Goal: Task Accomplishment & Management: Use online tool/utility

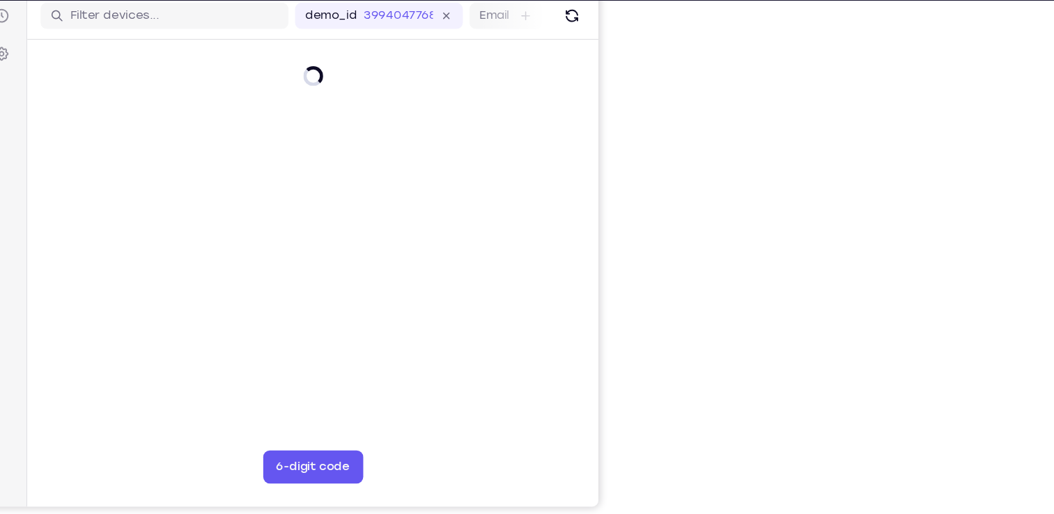
scroll to position [177, 0]
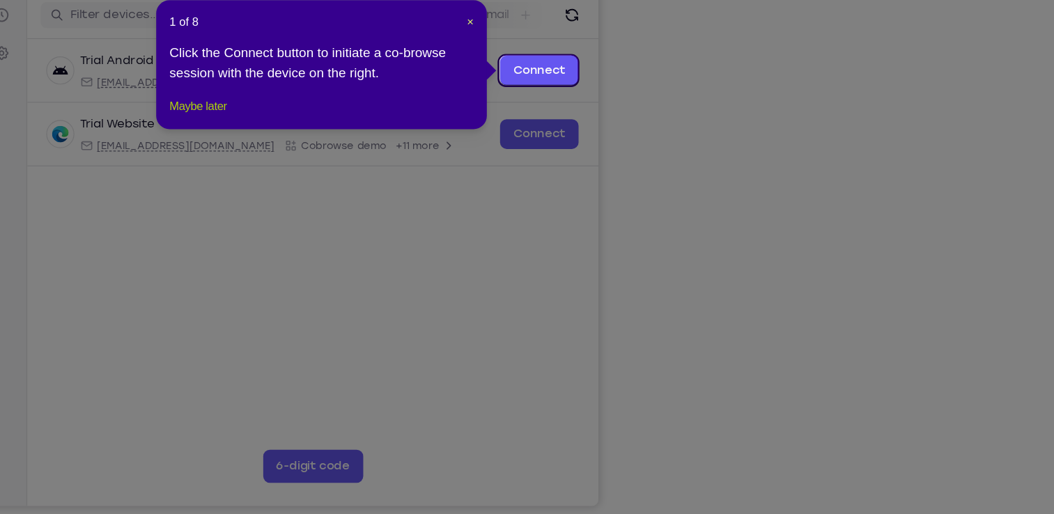
click at [318, 142] on button "Maybe later" at bounding box center [324, 133] width 48 height 17
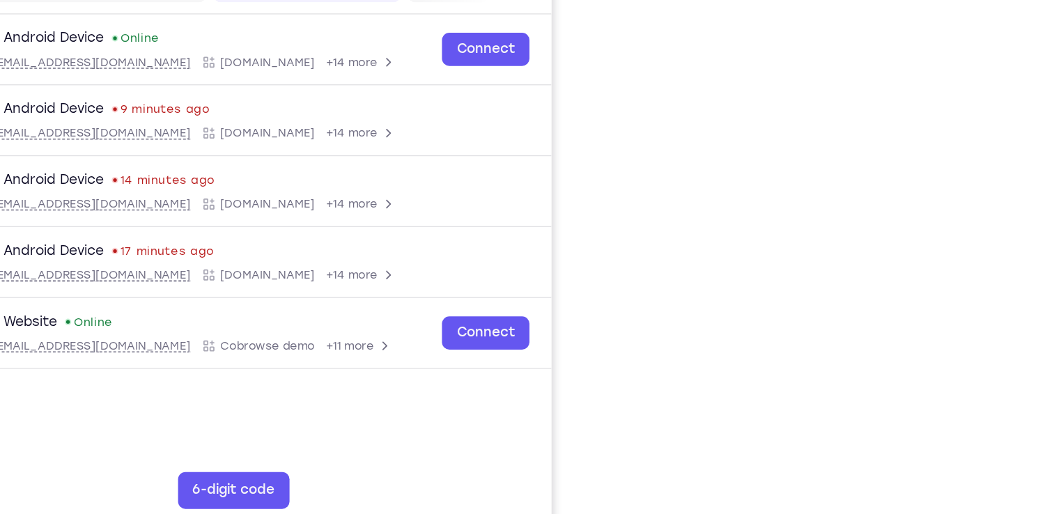
click at [935, 226] on div "Your Support Agent Your Customer Web iOS Android Next Steps We’d be happy to gi…" at bounding box center [528, 327] width 892 height 919
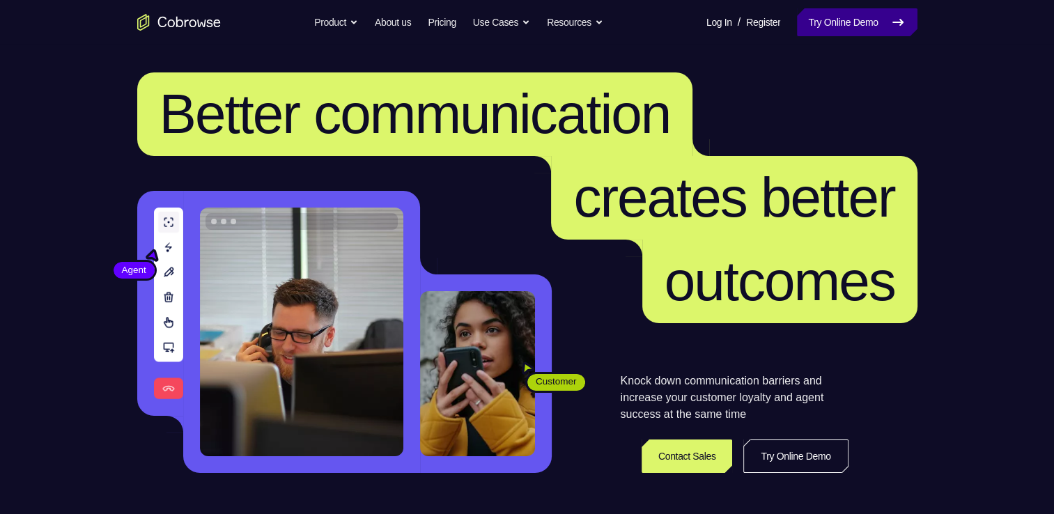
click at [856, 18] on link "Try Online Demo" at bounding box center [857, 22] width 120 height 28
click at [844, 24] on link "Try Online Demo" at bounding box center [857, 22] width 120 height 28
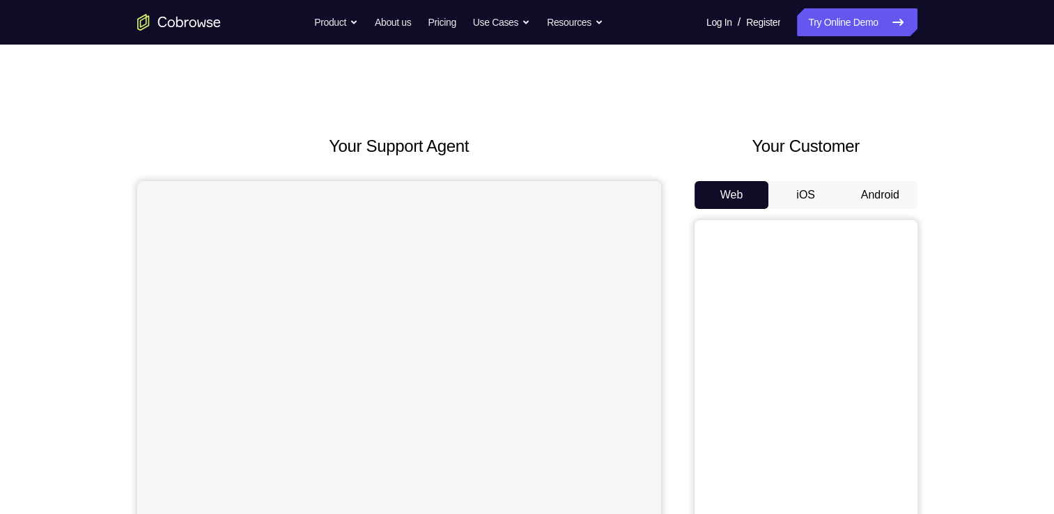
click at [861, 206] on button "Android" at bounding box center [880, 195] width 75 height 28
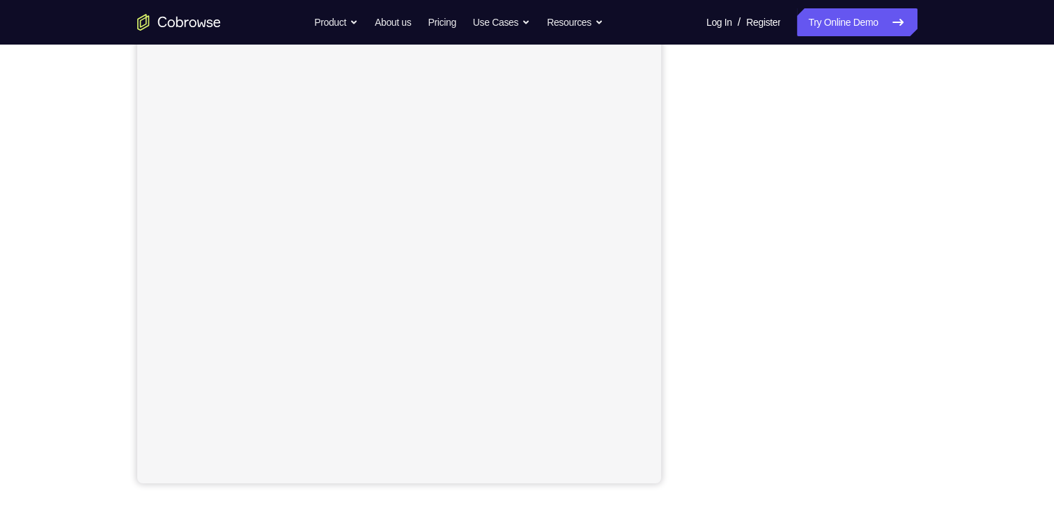
scroll to position [170, 0]
